Goal: Information Seeking & Learning: Learn about a topic

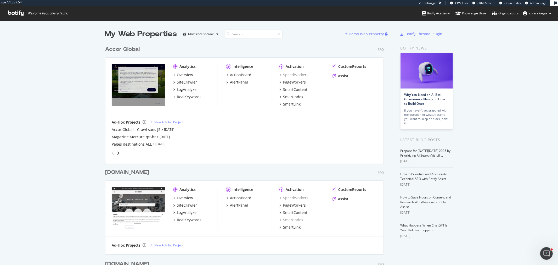
click at [304, 83] on div "PageWorkers" at bounding box center [302, 82] width 44 height 5
click at [302, 82] on div "PageWorkers" at bounding box center [294, 82] width 23 height 5
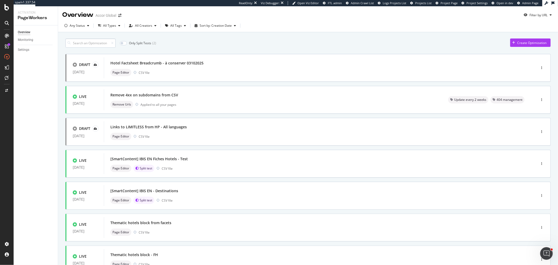
click at [104, 40] on input at bounding box center [90, 42] width 50 height 9
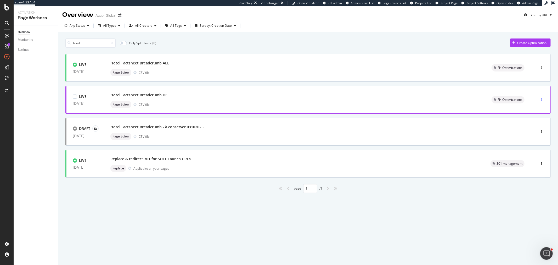
click at [541, 98] on div "button" at bounding box center [541, 99] width 5 height 3
click at [535, 118] on div "Pause" at bounding box center [536, 118] width 9 height 4
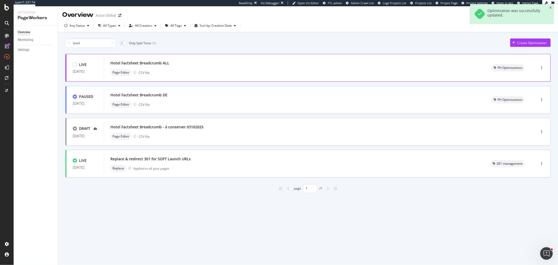
click at [539, 68] on div at bounding box center [542, 68] width 18 height 10
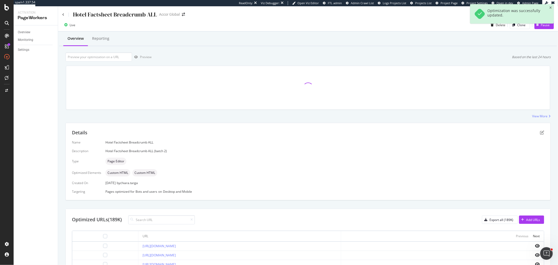
click at [540, 27] on div "Optimization was successfully updated." at bounding box center [512, 16] width 84 height 24
click at [536, 28] on div "Pause" at bounding box center [542, 25] width 15 height 8
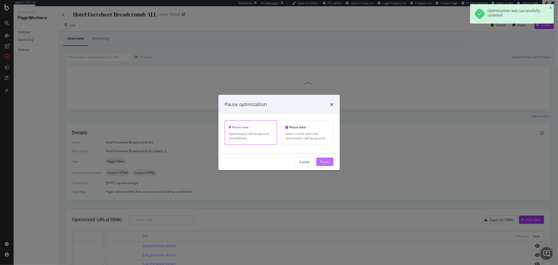
click at [320, 160] on button "Pause" at bounding box center [324, 162] width 17 height 8
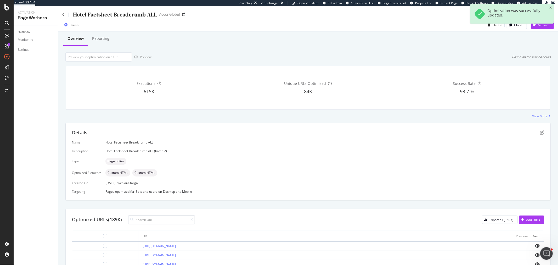
click at [64, 14] on div "Hotel Factsheet Breadcrumb ALL" at bounding box center [109, 14] width 95 height 8
click at [62, 14] on icon at bounding box center [63, 14] width 2 height 3
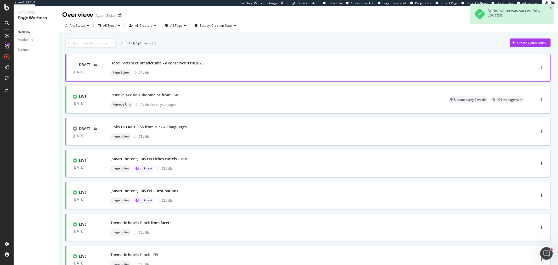
click at [403, 67] on div "Hotel Factsheet Breadcrumb - à conserver 03102025 Page Editor CSV file" at bounding box center [312, 67] width 404 height 17
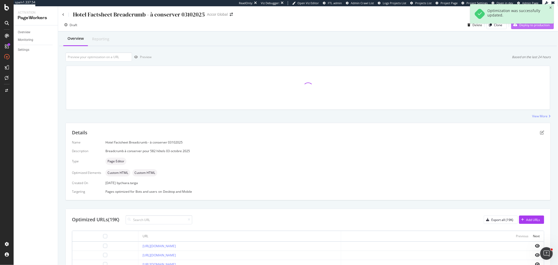
click at [529, 28] on div "Deploy to production" at bounding box center [530, 25] width 38 height 8
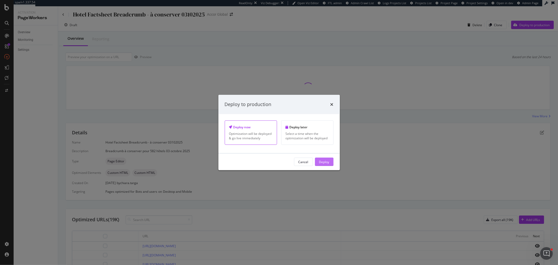
click at [327, 159] on div "Deploy" at bounding box center [324, 162] width 10 height 8
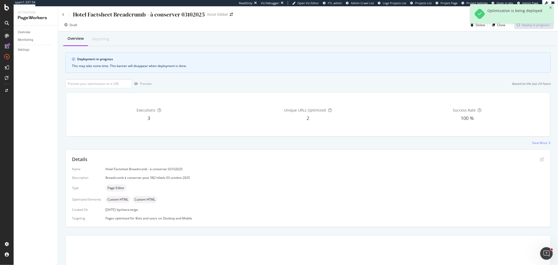
click at [63, 12] on div "Hotel Factsheet Breadcrumb - à conserver 03102025" at bounding box center [133, 14] width 143 height 8
click at [63, 14] on icon at bounding box center [63, 14] width 2 height 3
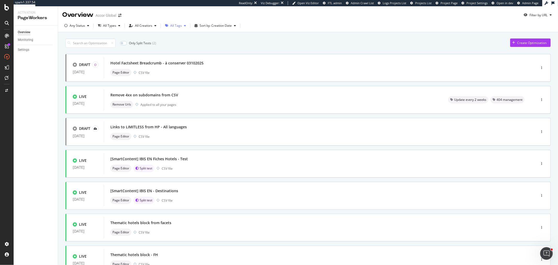
click at [173, 25] on div "All Tags" at bounding box center [176, 25] width 12 height 3
click at [191, 55] on div "FH Optimizations" at bounding box center [185, 54] width 25 height 4
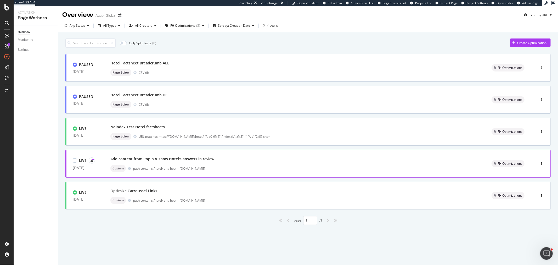
click at [287, 172] on div "Add content from Popin & show Hotel's answers in review Custom path contains /h…" at bounding box center [295, 163] width 382 height 21
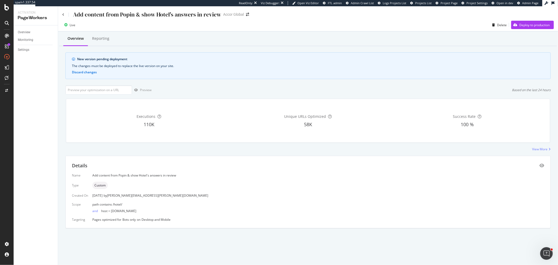
click at [62, 14] on div "Add content from Popin & show Hotel's answers in review Accor Global" at bounding box center [308, 12] width 500 height 12
click at [66, 13] on div "Add content from Popin & show Hotel's answers in review" at bounding box center [141, 14] width 159 height 8
click at [65, 14] on div "Add content from Popin & show Hotel's answers in review" at bounding box center [141, 14] width 159 height 8
click at [64, 15] on div "Add content from Popin & show Hotel's answers in review" at bounding box center [141, 14] width 159 height 8
click at [64, 15] on icon at bounding box center [63, 14] width 2 height 3
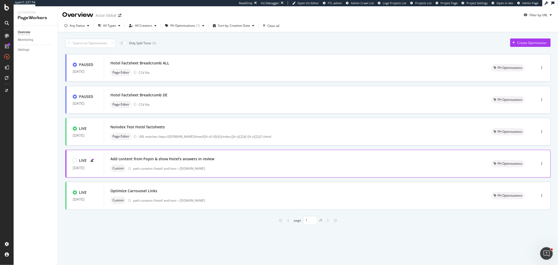
click at [444, 162] on div "Add content from Popin & show Hotel's answers in review" at bounding box center [294, 158] width 369 height 7
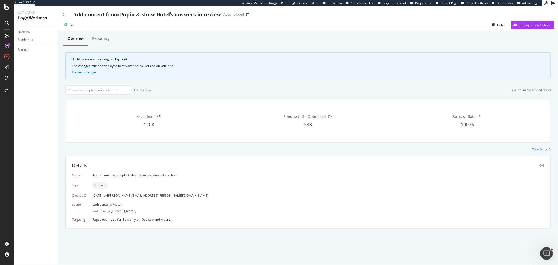
click at [538, 148] on div "View More" at bounding box center [539, 149] width 15 height 4
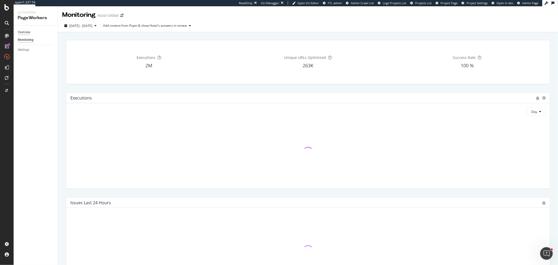
click at [24, 33] on div "Overview" at bounding box center [24, 32] width 13 height 5
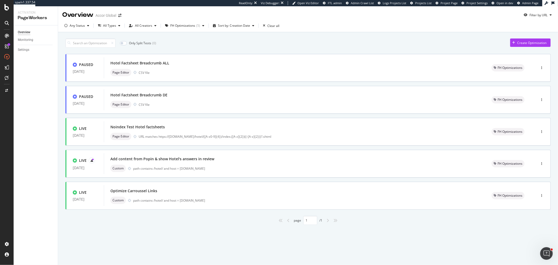
click at [27, 32] on div "Overview" at bounding box center [24, 32] width 13 height 5
click at [198, 25] on div "( 5 )" at bounding box center [198, 25] width 4 height 3
click at [192, 34] on div "All Tags" at bounding box center [187, 36] width 43 height 4
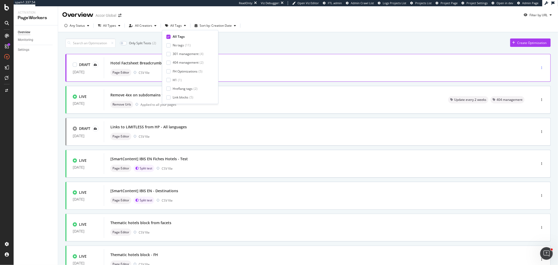
click at [539, 65] on div "button" at bounding box center [541, 68] width 5 height 8
click at [535, 86] on div "Tags" at bounding box center [529, 86] width 24 height 7
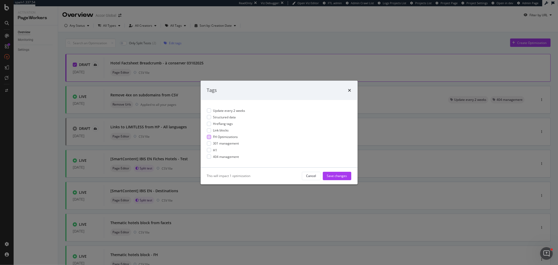
click at [229, 137] on span "FH Optimizations" at bounding box center [225, 137] width 25 height 4
click at [334, 176] on div "Save changes" at bounding box center [337, 176] width 20 height 4
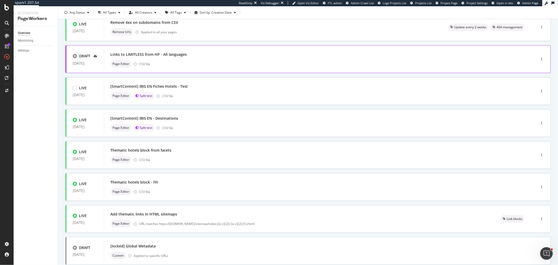
scroll to position [87, 0]
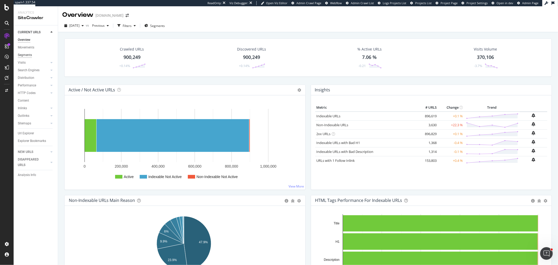
drag, startPoint x: 28, startPoint y: 50, endPoint x: 29, endPoint y: 56, distance: 5.9
click at [28, 50] on div "Movements" at bounding box center [26, 47] width 16 height 5
click at [28, 55] on div "Segments" at bounding box center [25, 54] width 14 height 5
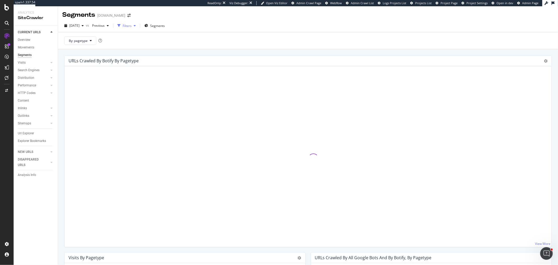
click at [132, 27] on div "Filters" at bounding box center [127, 26] width 9 height 4
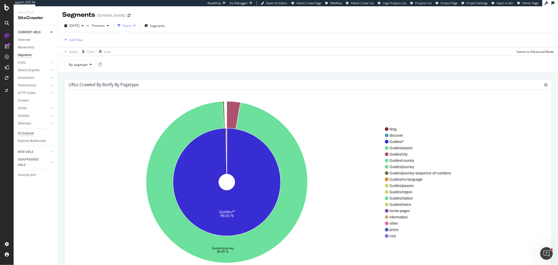
click at [19, 134] on div "Url Explorer" at bounding box center [26, 133] width 16 height 5
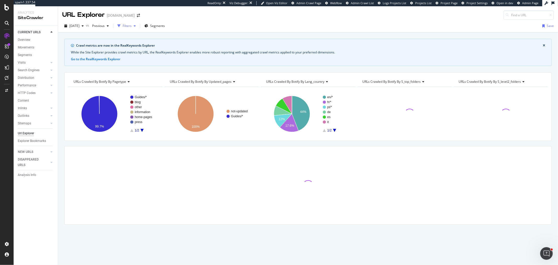
click at [134, 24] on div "Filters" at bounding box center [126, 26] width 23 height 8
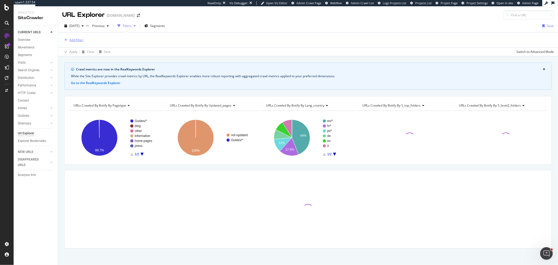
click at [74, 42] on div "Add Filter" at bounding box center [76, 40] width 14 height 4
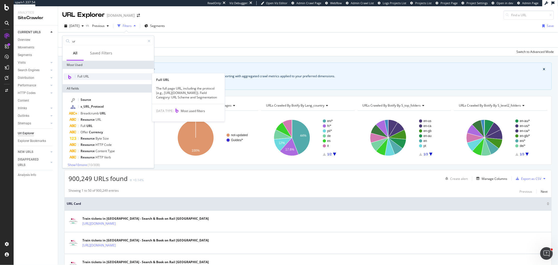
type input "ur"
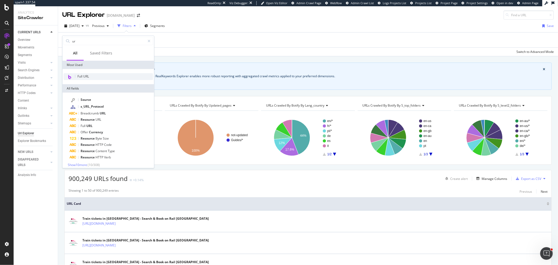
click at [94, 76] on div "Full URL" at bounding box center [109, 76] width 90 height 7
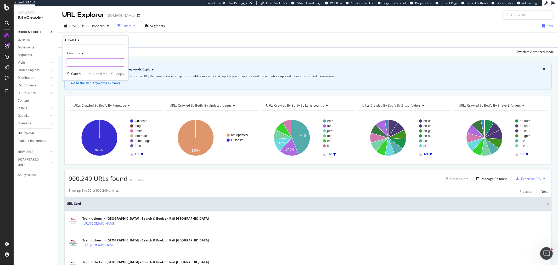
click at [89, 63] on input "text" at bounding box center [95, 62] width 57 height 8
type input "tickets/"
click at [118, 73] on div "Apply" at bounding box center [120, 73] width 8 height 4
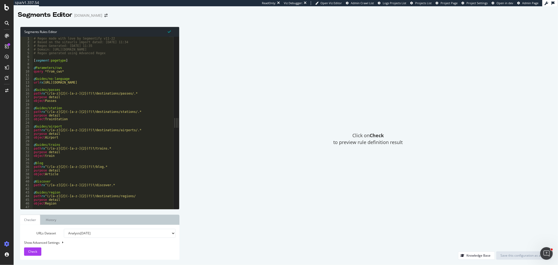
type textarea "purpose detail"
click at [126, 96] on div "# Regex made with love by Segmentify v11-22 # Based on the siteurls import date…" at bounding box center [150, 124] width 235 height 175
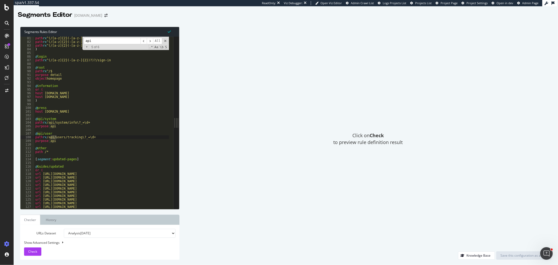
type input "api"
type textarea "purpose api"
click at [62, 141] on div "path rx ^(/[a-z]{2}(-[a-z-]{2})?)?/about-us path rx ^(/[a-z]{2}(-[a-z-]{2})?)?/…" at bounding box center [151, 123] width 235 height 175
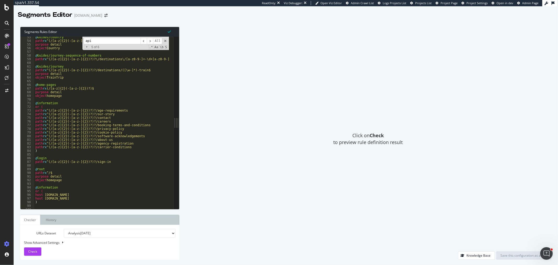
scroll to position [262, 0]
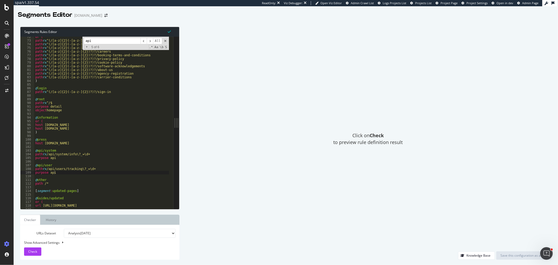
click at [75, 173] on div "or ( path rx ^(/[a-z]{2}(-[a-z-]{2})?)?/age-requirements path rx ^(/[a-z]{2}(-[…" at bounding box center [151, 122] width 235 height 175
paste textarea "[URL][DOMAIN_NAME]"
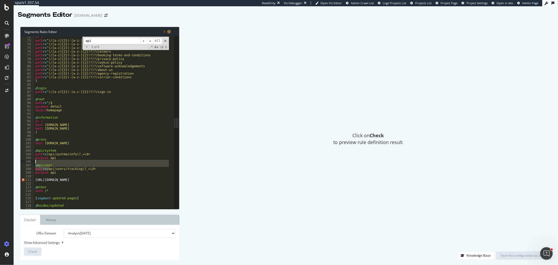
drag, startPoint x: 49, startPoint y: 168, endPoint x: 34, endPoint y: 163, distance: 15.2
click at [34, 163] on div "or ( path rx ^(/[a-z]{2}(-[a-z-]{2})?)?/age-requirements path rx ^(/[a-z]{2}(-[…" at bounding box center [151, 122] width 235 height 175
click at [44, 174] on div "or ( path rx ^(/[a-z]{2}(-[a-z-]{2})?)?/age-requirements path rx ^(/[a-z]{2}(-[…" at bounding box center [151, 122] width 235 height 175
type textarea "purpose api"
click at [44, 175] on div "or ( path rx ^(/[a-z]{2}(-[a-z-]{2})?)?/age-requirements path rx ^(/[a-z]{2}(-[…" at bounding box center [151, 122] width 235 height 175
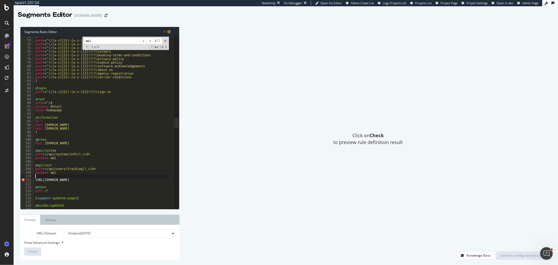
paste textarea "path rx"
click at [44, 180] on div "or ( path rx ^(/[a-z]{2}(-[a-z-]{2})?)?/age-requirements path rx ^(/[a-z]{2}(-[…" at bounding box center [151, 122] width 235 height 175
drag, startPoint x: 52, startPoint y: 183, endPoint x: 80, endPoint y: 186, distance: 27.7
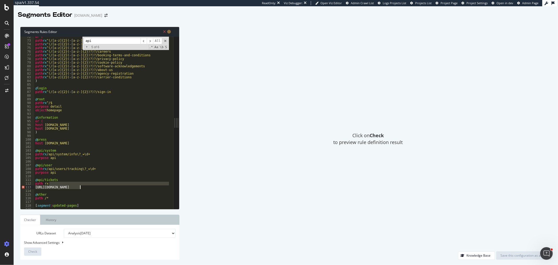
click at [80, 186] on div "or ( path rx ^(/[a-z]{2}(-[a-z-]{2})?)?/age-requirements path rx ^(/[a-z]{2}(-[…" at bounding box center [151, 122] width 235 height 175
click at [80, 186] on div "or ( path rx ^(/[a-z]{2}(-[a-z-]{2})?)?/age-requirements path rx ^(/[a-z]{2}(-[…" at bounding box center [101, 123] width 135 height 172
drag, startPoint x: 80, startPoint y: 186, endPoint x: 62, endPoint y: 185, distance: 18.4
click at [62, 185] on div "or ( path rx ^(/[a-z]{2}(-[a-z-]{2})?)?/age-requirements path rx ^(/[a-z]{2}(-[…" at bounding box center [151, 122] width 235 height 175
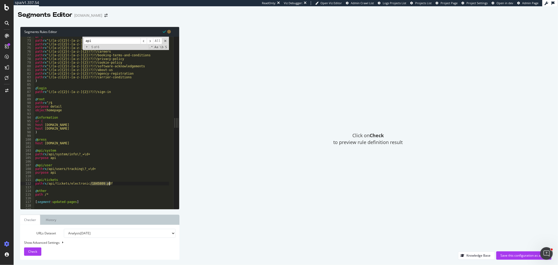
drag, startPoint x: 90, startPoint y: 183, endPoint x: 110, endPoint y: 184, distance: 20.2
click at [110, 184] on div "or ( path rx ^(/[a-z]{2}(-[a-z-]{2})?)?/age-requirements path rx ^(/[a-z]{2}(-[…" at bounding box center [151, 122] width 235 height 175
drag, startPoint x: 66, startPoint y: 172, endPoint x: 34, endPoint y: 172, distance: 32.5
click at [34, 172] on div "path rx /api/tickets/electronic/.* 72 73 74 75 76 77 78 79 80 81 82 83 84 85 86…" at bounding box center [96, 123] width 153 height 172
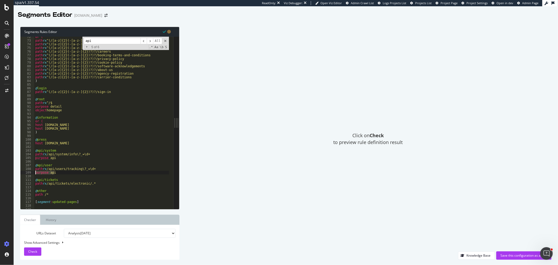
scroll to position [0, 1]
click at [101, 183] on div "or ( path rx ^(/[a-z]{2}(-[a-z-]{2})?)?/age-requirements path rx ^(/[a-z]{2}(-[…" at bounding box center [151, 122] width 235 height 175
type textarea "path rx /api/tickets/electronic/.*"
paste textarea "purpose api"
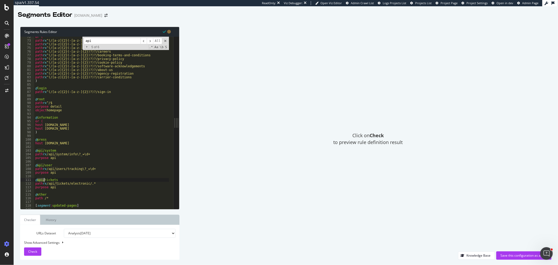
drag, startPoint x: 38, startPoint y: 179, endPoint x: 43, endPoint y: 179, distance: 5.5
click at [43, 179] on div "or ( path rx ^(/[a-z]{2}(-[a-z-]{2})?)?/age-requirements path rx ^(/[a-z]{2}(-[…" at bounding box center [151, 122] width 235 height 175
drag, startPoint x: 96, startPoint y: 183, endPoint x: 34, endPoint y: 183, distance: 62.3
click at [34, 183] on div "@electronic_tickets 72 73 74 75 76 77 78 79 80 81 82 83 84 85 86 87 88 89 90 91…" at bounding box center [96, 123] width 153 height 172
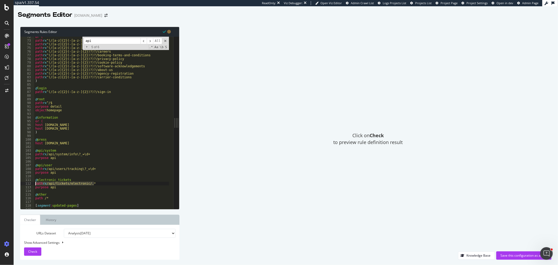
type textarea "path rx /api/tickets/electronic/.*"
click at [94, 183] on div "or ( path rx ^(/[a-z]{2}(-[a-z-]{2})?)?/age-requirements path rx ^(/[a-z]{2}(-[…" at bounding box center [101, 123] width 135 height 172
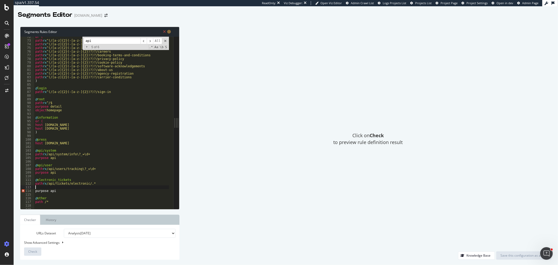
scroll to position [0, 0]
paste textarea "path rx /api/tickets/electronic/.*"
click at [35, 183] on div "or ( path rx ^(/[a-z]{2}(-[a-z-]{2})?)?/age-requirements path rx ^(/[a-z]{2}(-[…" at bounding box center [151, 122] width 235 height 175
drag, startPoint x: 60, startPoint y: 194, endPoint x: 35, endPoint y: 193, distance: 25.2
click at [35, 193] on div "or ( path rx ^(/[a-z]{2}(-[a-z-]{2})?)?/age-requirements path rx ^(/[a-z]{2}(-[…" at bounding box center [151, 122] width 235 height 175
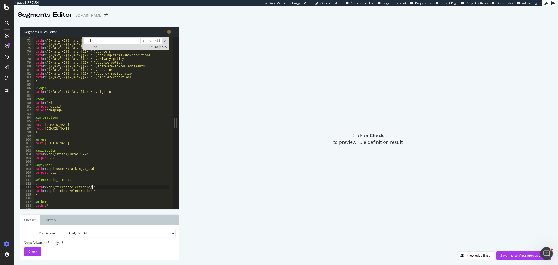
drag, startPoint x: 90, startPoint y: 188, endPoint x: 94, endPoint y: 187, distance: 3.9
click at [94, 187] on div "or ( path rx ^(/[a-z]{2}(-[a-z-]{2})?)?/age-requirements path rx ^(/[a-z]{2}(-[…" at bounding box center [151, 122] width 235 height 175
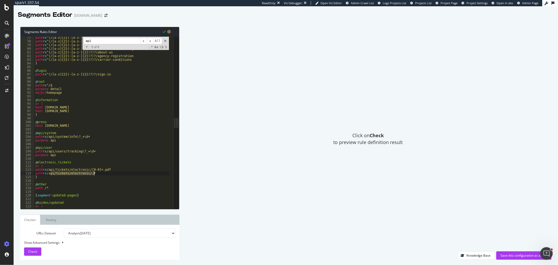
drag, startPoint x: 51, startPoint y: 173, endPoint x: 95, endPoint y: 173, distance: 44.5
click at [95, 173] on div "path rx ^(/[a-z]{2}(-[a-z-]{2})?)?/booking-terms-and-conditions path rx ^(/[a-z…" at bounding box center [151, 123] width 235 height 175
paste textarea "electronic_tickets/1830838.pdf"
click at [50, 169] on div "path rx ^(/[a-z]{2}(-[a-z-]{2})?)?/booking-terms-and-conditions path rx ^(/[a-z…" at bounding box center [151, 123] width 235 height 175
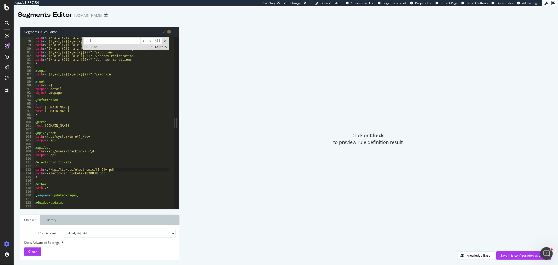
scroll to position [0, 1]
drag, startPoint x: 48, startPoint y: 174, endPoint x: 52, endPoint y: 178, distance: 5.7
click at [48, 173] on div "path rx ^(/[a-z]{2}(-[a-z-]{2})?)?/booking-terms-and-conditions path rx ^(/[a-z…" at bounding box center [151, 123] width 235 height 175
click at [94, 170] on div "path rx ^(/[a-z]{2}(-[a-z-]{2})?)?/booking-terms-and-conditions path rx ^(/[a-z…" at bounding box center [151, 123] width 235 height 175
click at [105, 169] on div "path rx ^(/[a-z]{2}(-[a-z-]{2})?)?/booking-terms-and-conditions path rx ^(/[a-z…" at bounding box center [151, 123] width 235 height 175
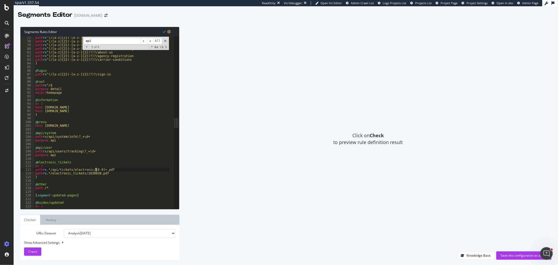
click at [95, 169] on div "path rx ^(/[a-z]{2}(-[a-z-]{2})?)?/booking-terms-and-conditions path rx ^(/[a-z…" at bounding box center [151, 123] width 235 height 175
click at [107, 169] on div "path rx ^(/[a-z]{2}(-[a-z-]{2})?)?/booking-terms-and-conditions path rx ^(/[a-z…" at bounding box center [151, 123] width 235 height 175
drag, startPoint x: 119, startPoint y: 169, endPoint x: 93, endPoint y: 169, distance: 26.2
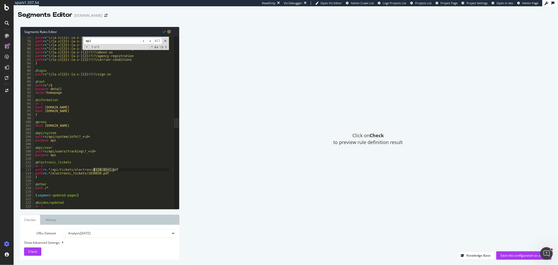
click at [93, 169] on div "path rx ^(/[a-z]{2}(-[a-z-]{2})?)?/booking-terms-and-conditions path rx ^(/[a-z…" at bounding box center [151, 123] width 235 height 175
drag, startPoint x: 109, startPoint y: 175, endPoint x: 87, endPoint y: 174, distance: 21.7
click at [87, 174] on div "path rx ^(/[a-z]{2}(-[a-z-]{2})?)?/booking-terms-and-conditions path rx ^(/[a-z…" at bounding box center [151, 123] width 235 height 175
paste textarea "([0-9]+)"
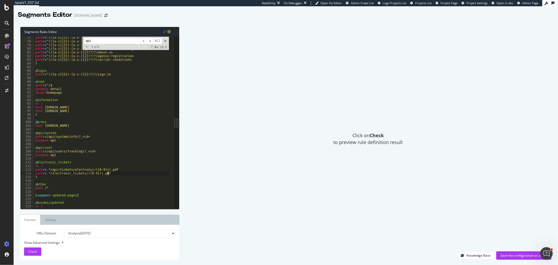
click at [47, 177] on div "path rx ^(/[a-z]{2}(-[a-z-]{2})?)?/booking-terms-and-conditions path rx ^(/[a-z…" at bounding box center [151, 123] width 235 height 175
type textarea ")"
type textarea "purpose object"
type textarea "d"
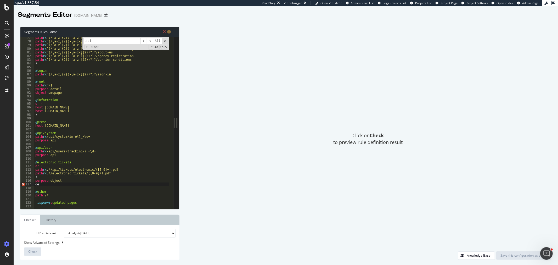
type textarea "d"
type textarea "purpose detail"
type textarea "object"
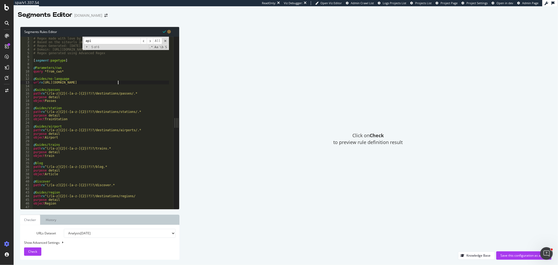
click at [130, 83] on div "# Regex made with love by Segmentify v11-22 # Based on the siteurls import date…" at bounding box center [149, 124] width 235 height 175
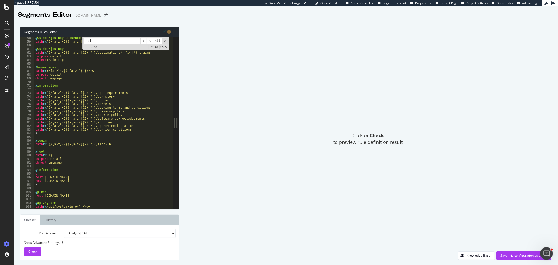
scroll to position [227, 0]
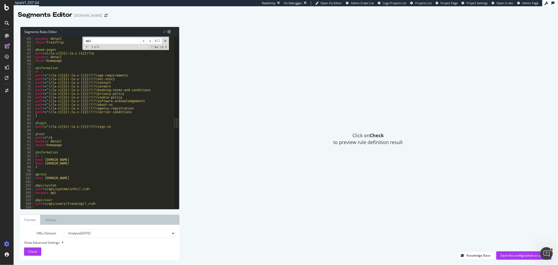
click at [83, 145] on div "path rx ^(/[a-z]{2}(-[a-z-]{2})?)?/destinations/([\w-]*)-train$ purpose detail …" at bounding box center [151, 120] width 235 height 175
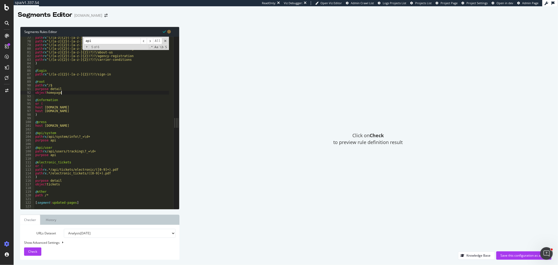
scroll to position [279, 0]
type textarea "object homepage"
